Goal: Information Seeking & Learning: Check status

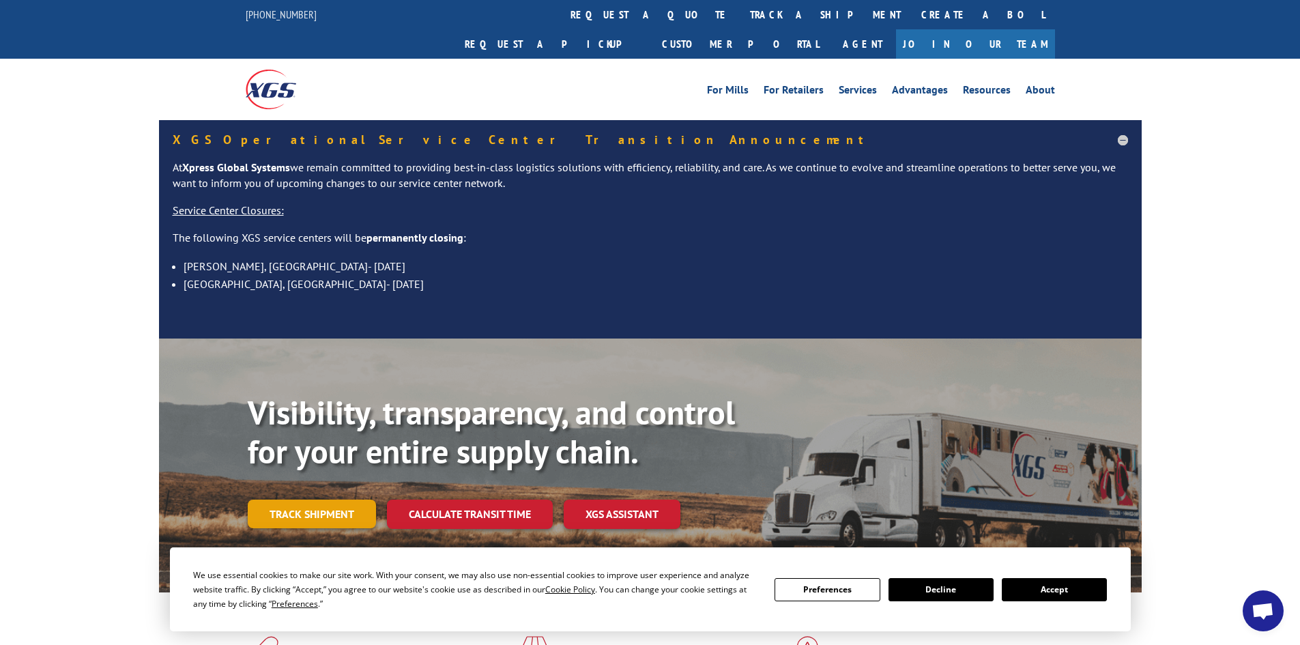
click at [286, 500] on link "Track shipment" at bounding box center [312, 514] width 128 height 29
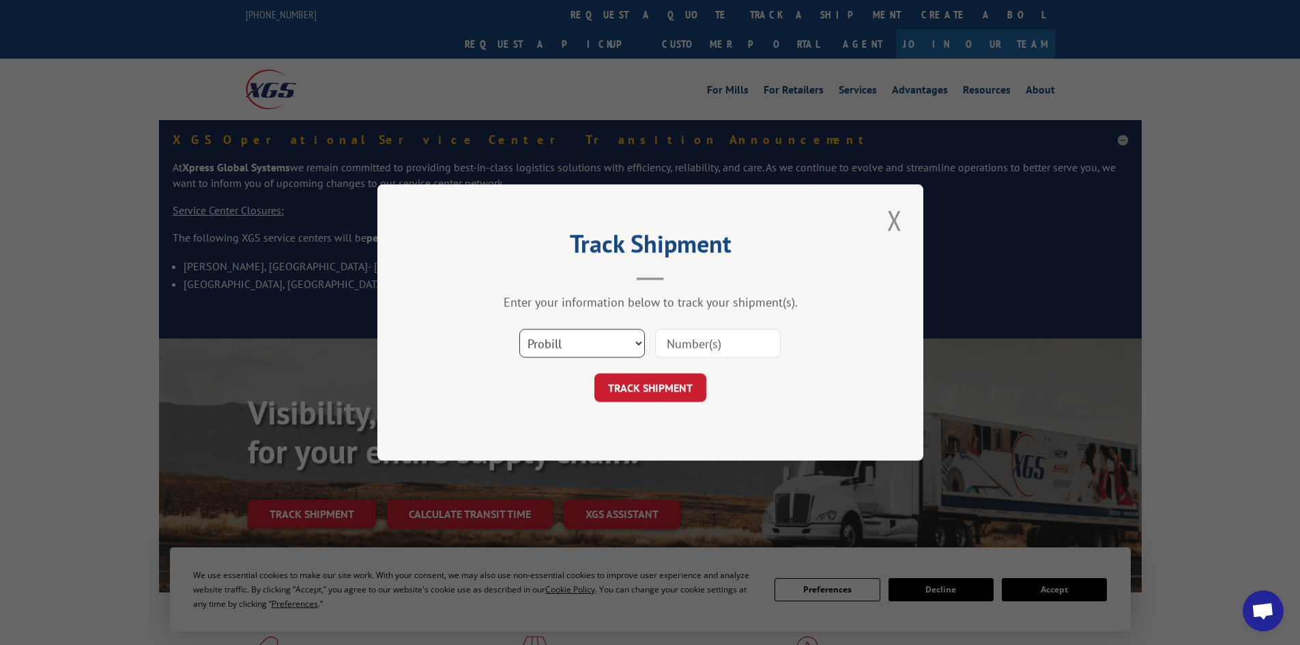
click at [610, 349] on select "Select category... Probill BOL PO" at bounding box center [582, 343] width 126 height 29
select select "bol"
click at [519, 329] on select "Select category... Probill BOL PO" at bounding box center [582, 343] width 126 height 29
click at [693, 343] on input at bounding box center [718, 343] width 126 height 29
type input "2820715"
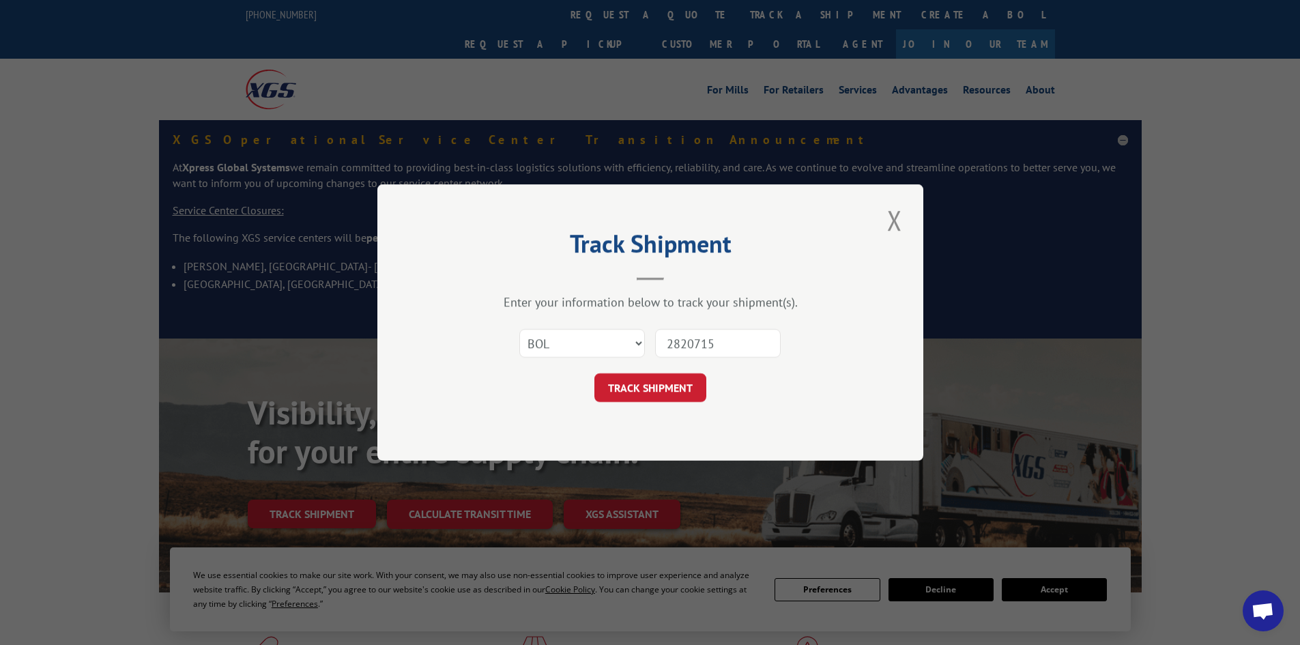
click button "TRACK SHIPMENT" at bounding box center [650, 387] width 112 height 29
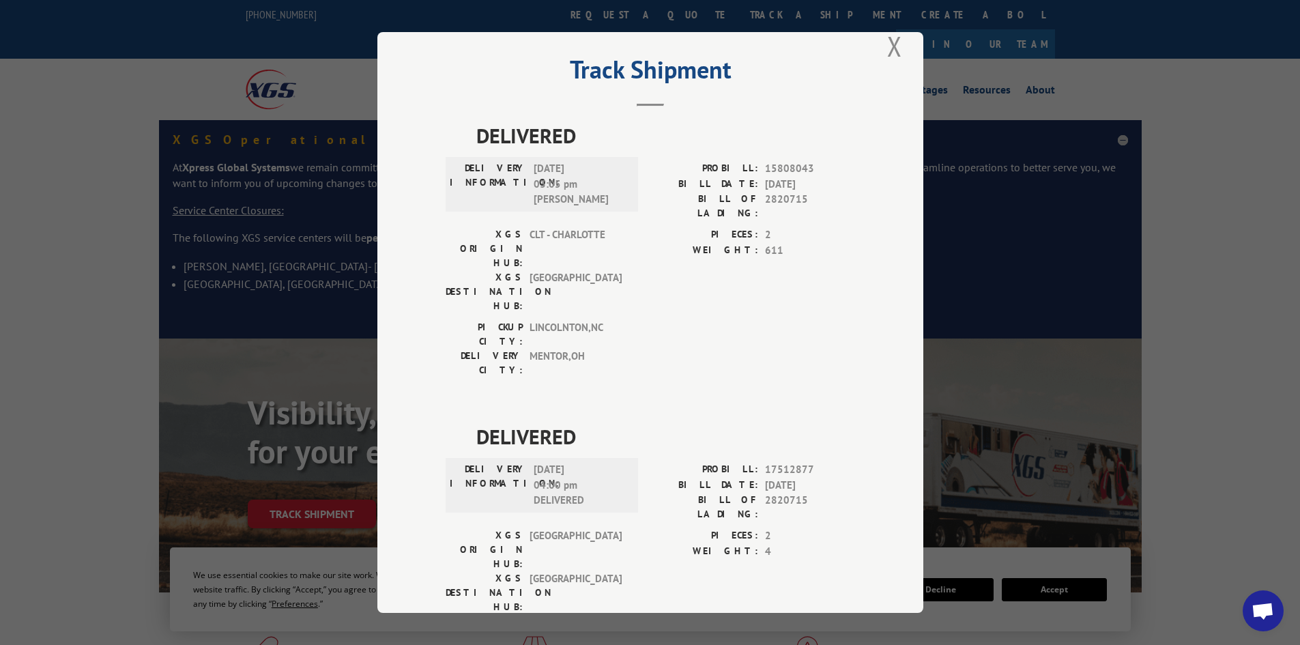
scroll to position [34, 0]
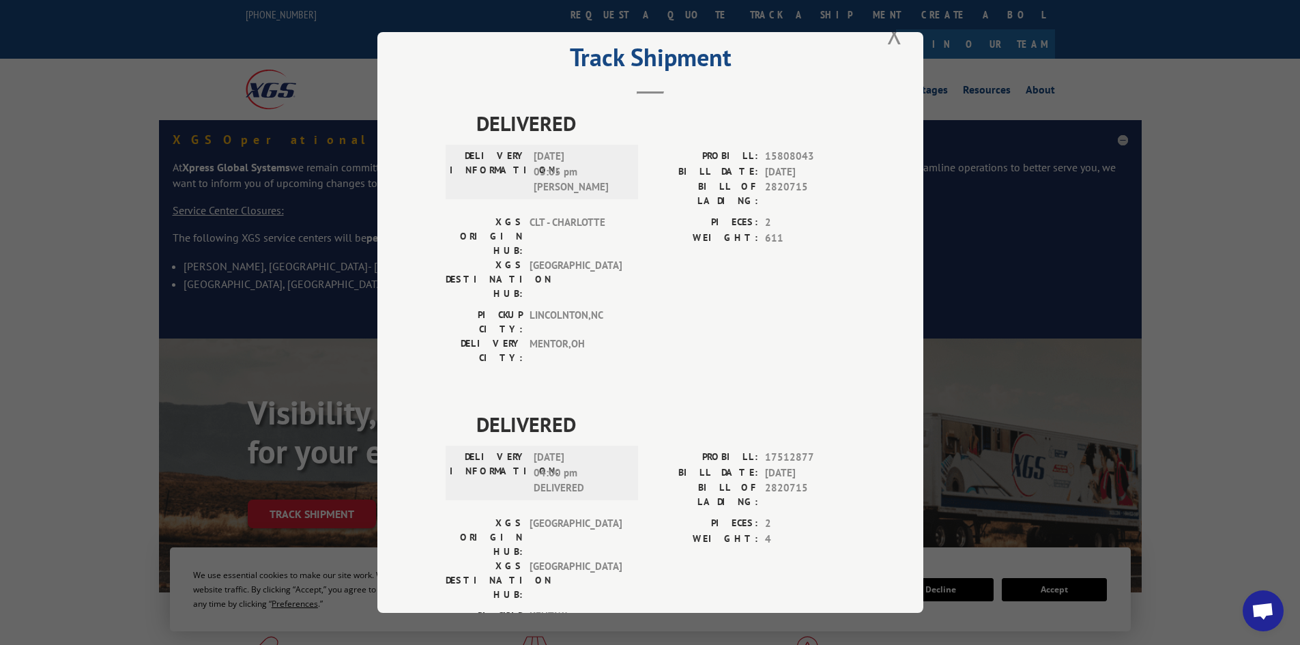
click at [1202, 328] on div "Track Shipment DELIVERED DELIVERY INFORMATION: 10/22/2024 03:05 pm Ian PROBILL:…" at bounding box center [650, 322] width 1300 height 645
click at [894, 42] on button "Close modal" at bounding box center [894, 34] width 23 height 38
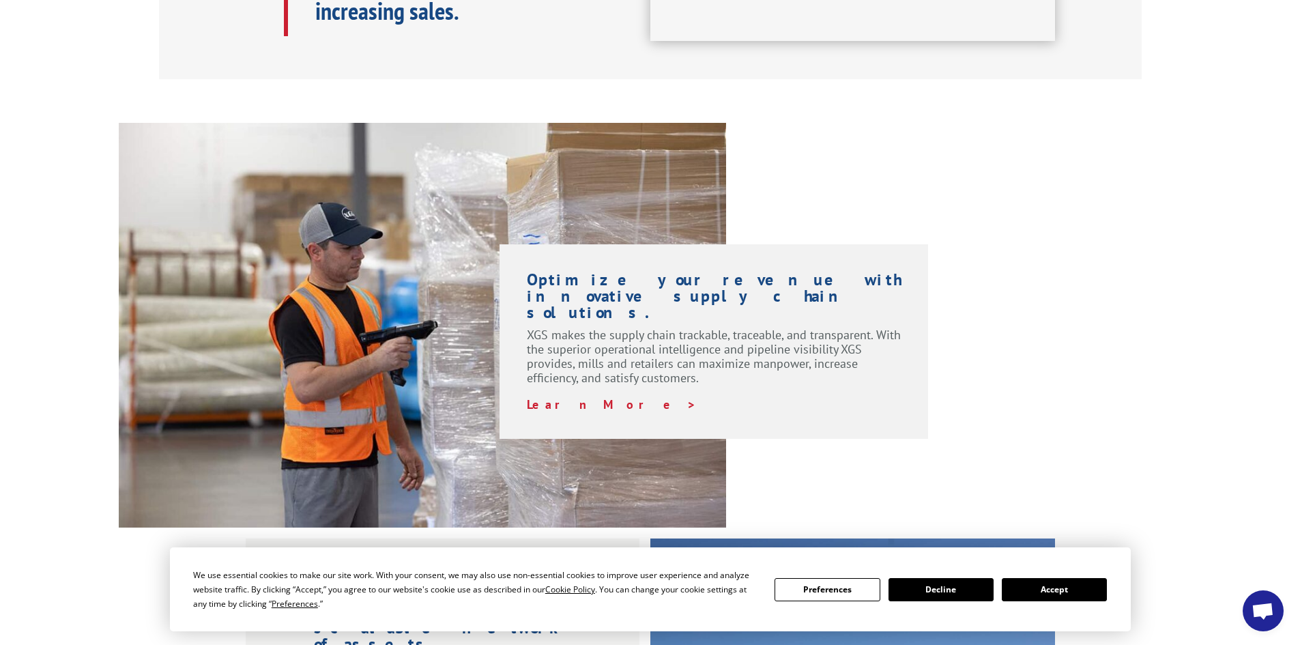
scroll to position [1092, 0]
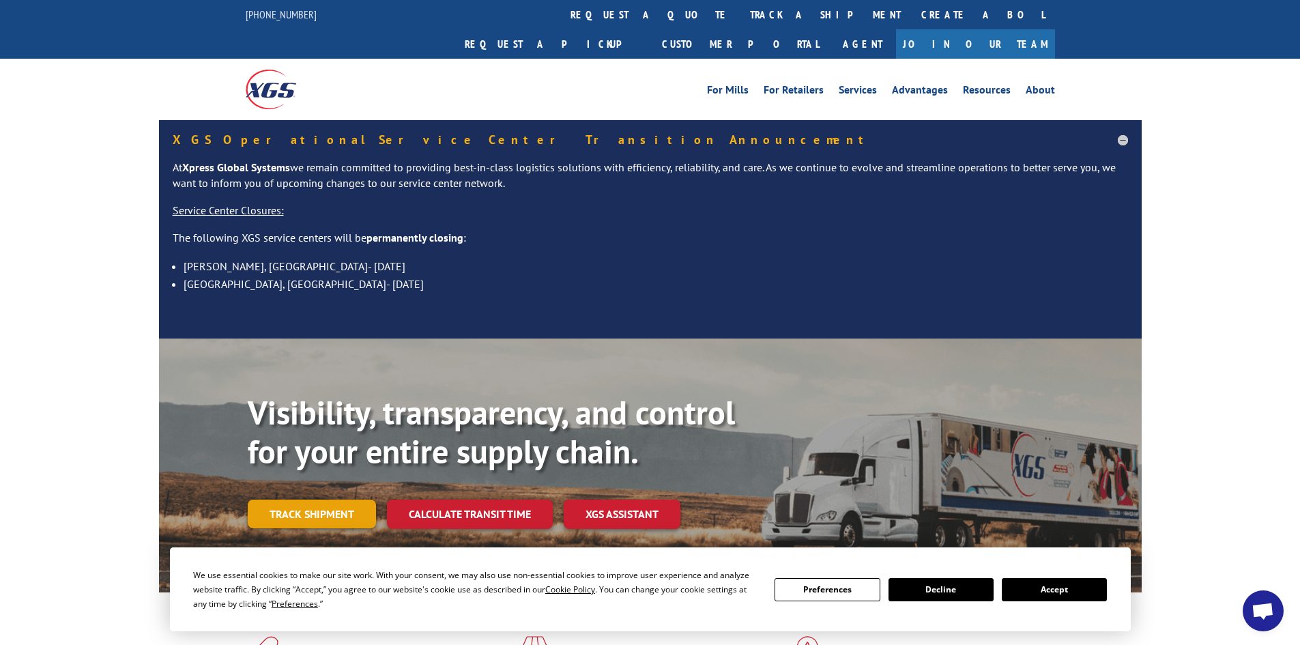
click at [306, 500] on link "Track shipment" at bounding box center [312, 514] width 128 height 29
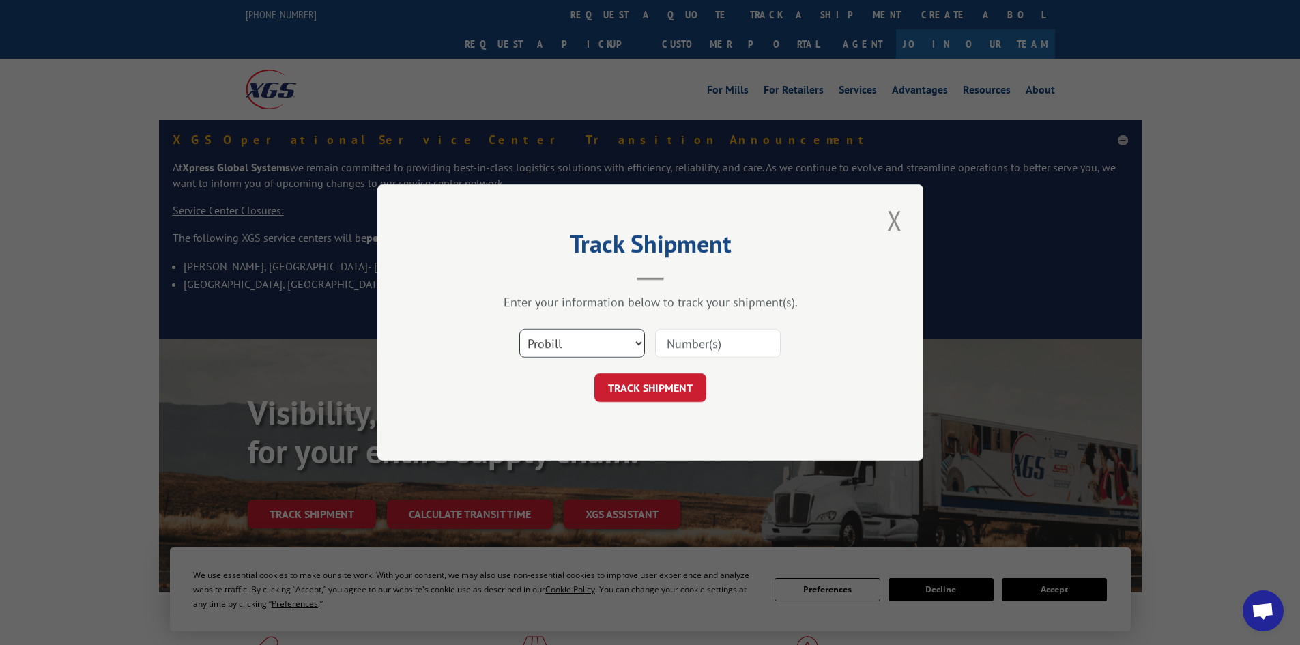
drag, startPoint x: 577, startPoint y: 341, endPoint x: 579, endPoint y: 351, distance: 9.8
click at [577, 341] on select "Select category... Probill BOL PO" at bounding box center [582, 343] width 126 height 29
select select "bol"
click at [519, 329] on select "Select category... Probill BOL PO" at bounding box center [582, 343] width 126 height 29
click at [694, 345] on input at bounding box center [718, 343] width 126 height 29
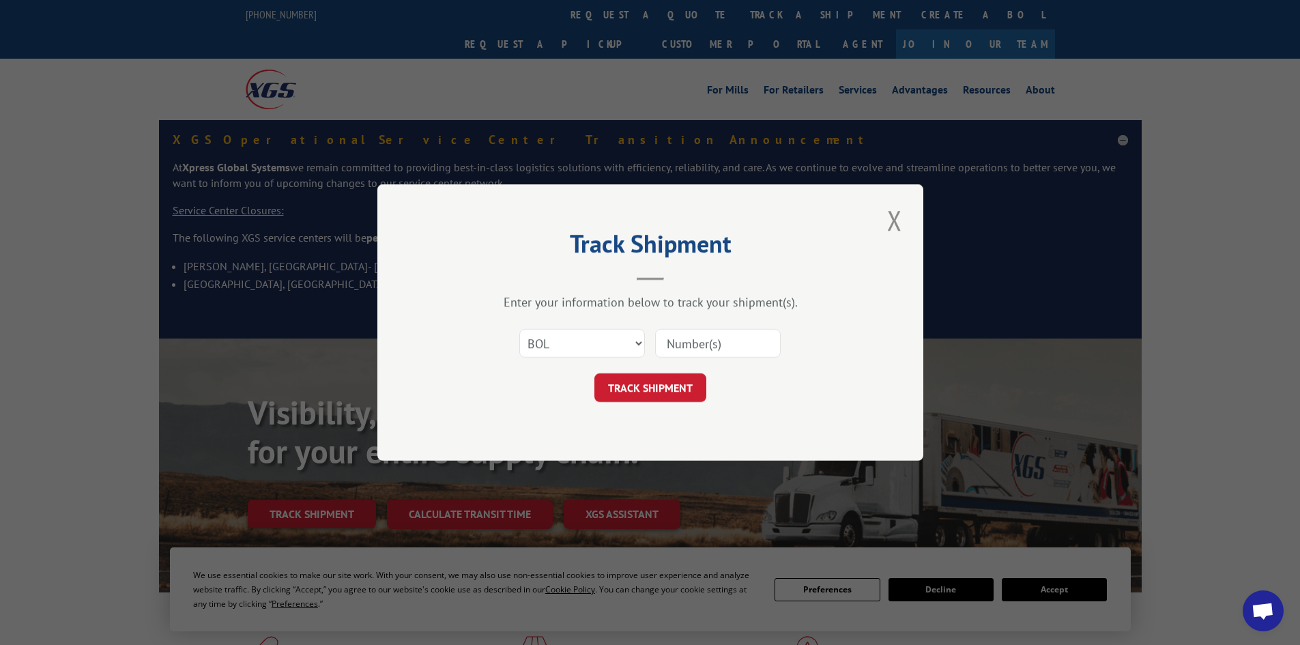
paste input "2820638"
type input "2820638"
click at [659, 391] on button "TRACK SHIPMENT" at bounding box center [650, 387] width 112 height 29
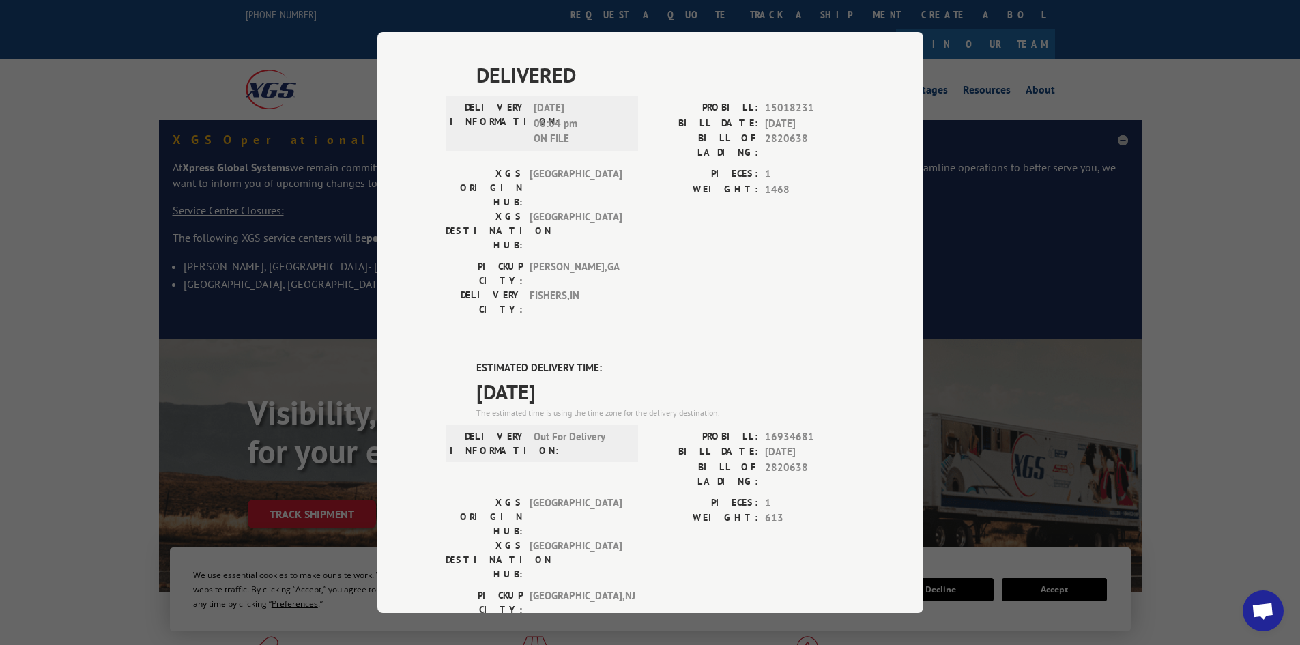
scroll to position [614, 0]
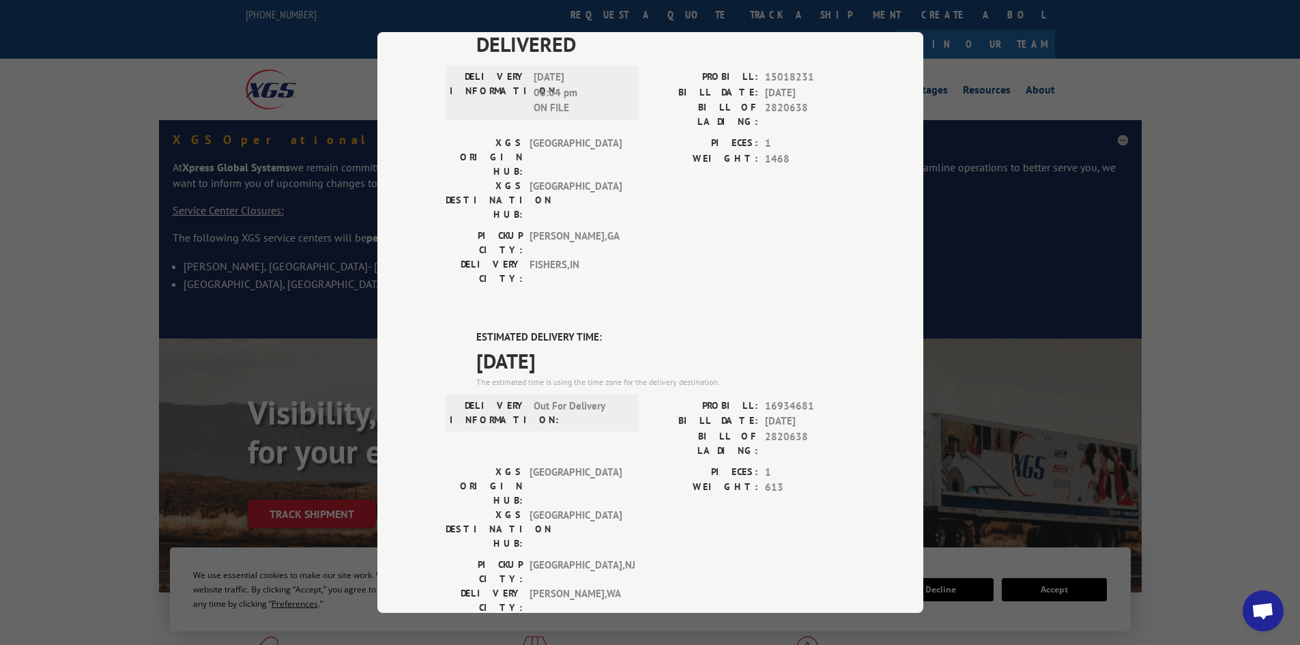
click at [1141, 317] on div "Track Shipment ESTIMATED DELIVERY TIME: Please contact customer service: [PHONE…" at bounding box center [650, 322] width 1300 height 645
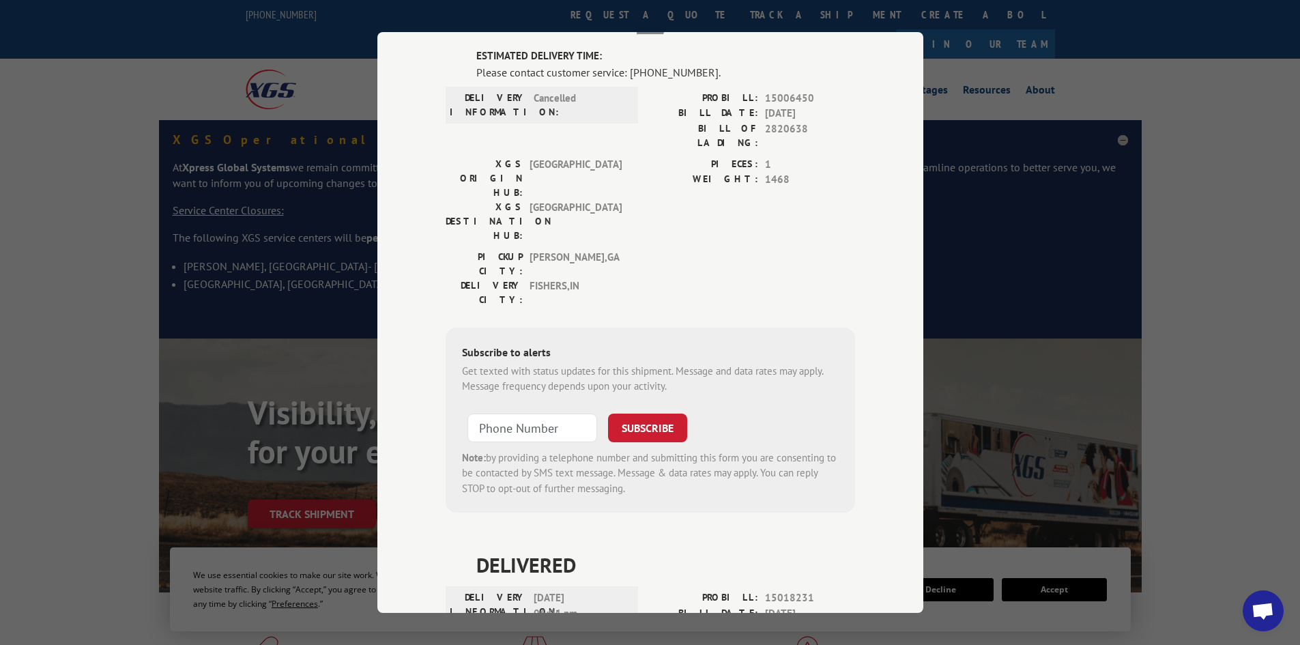
scroll to position [0, 0]
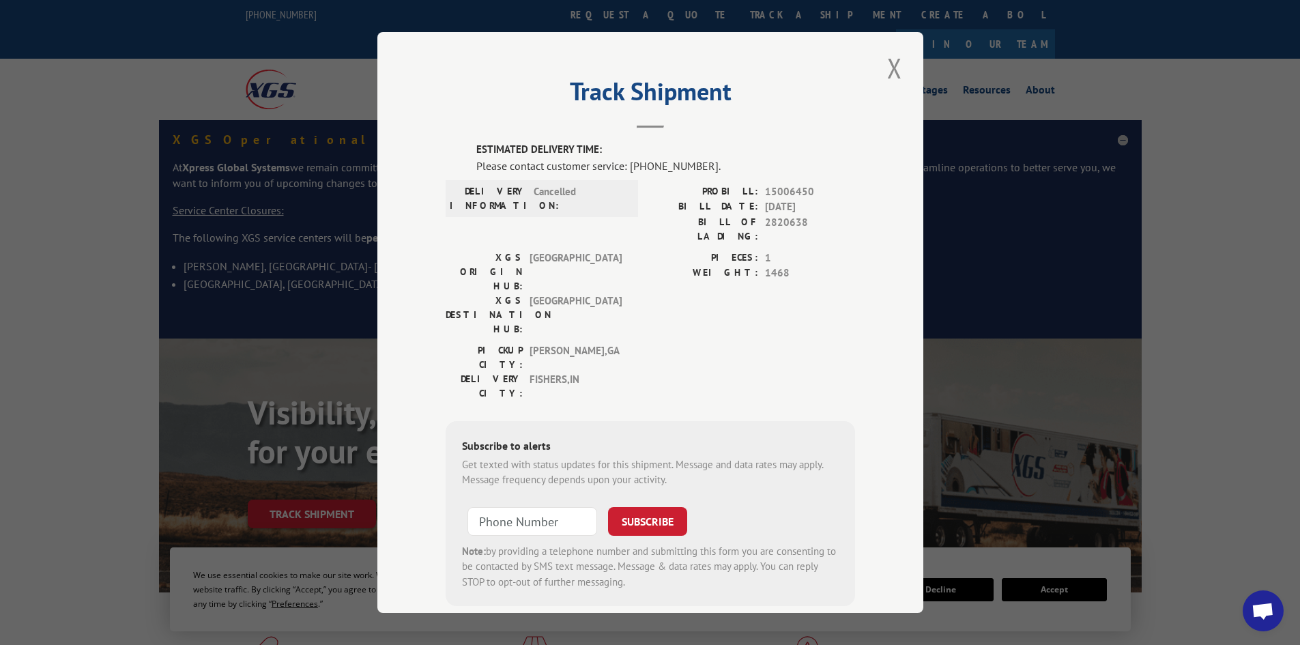
click at [867, 70] on div "Track Shipment ESTIMATED DELIVERY TIME: Please contact customer service: [PHONE…" at bounding box center [650, 322] width 546 height 581
click at [897, 62] on button "Close modal" at bounding box center [894, 68] width 23 height 38
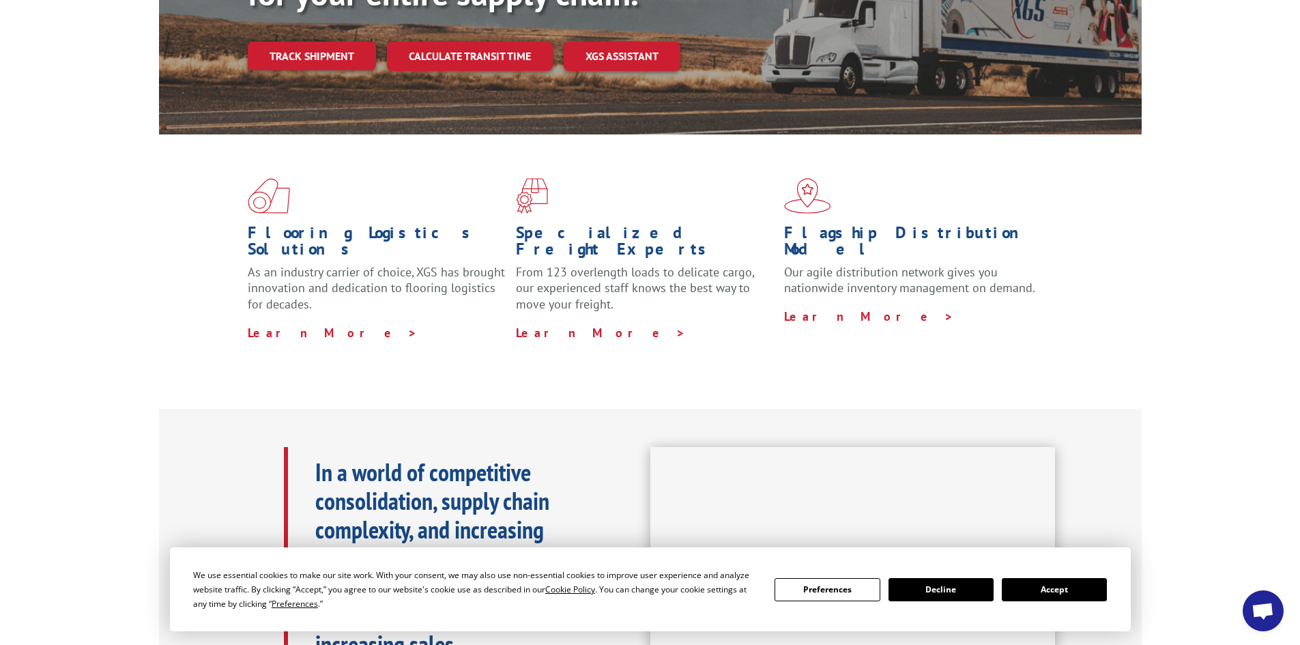
scroll to position [478, 0]
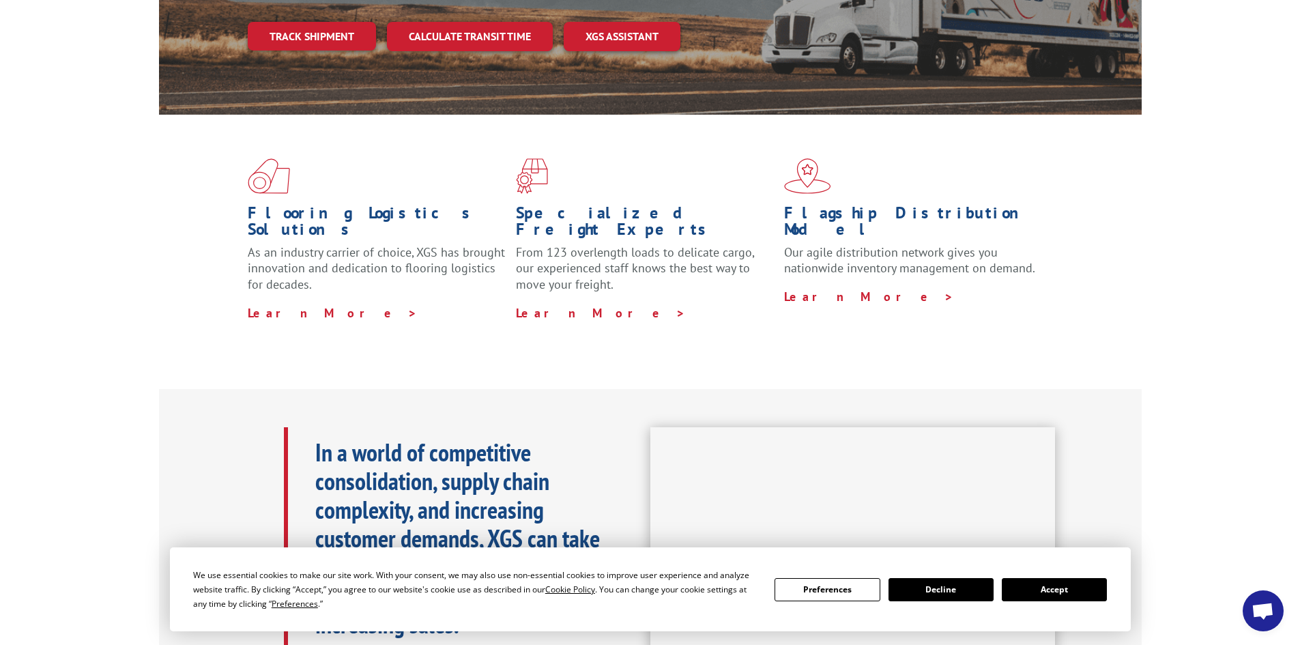
click at [942, 592] on button "Decline" at bounding box center [941, 589] width 105 height 23
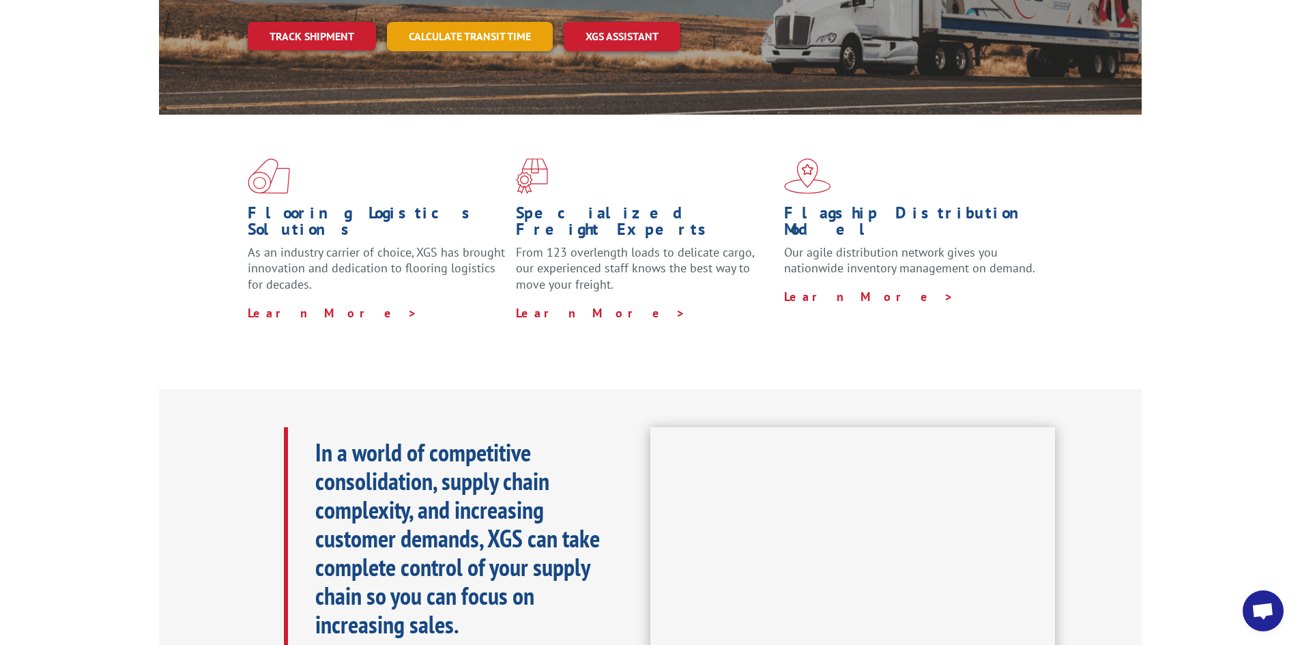
scroll to position [410, 0]
